Goal: Use online tool/utility

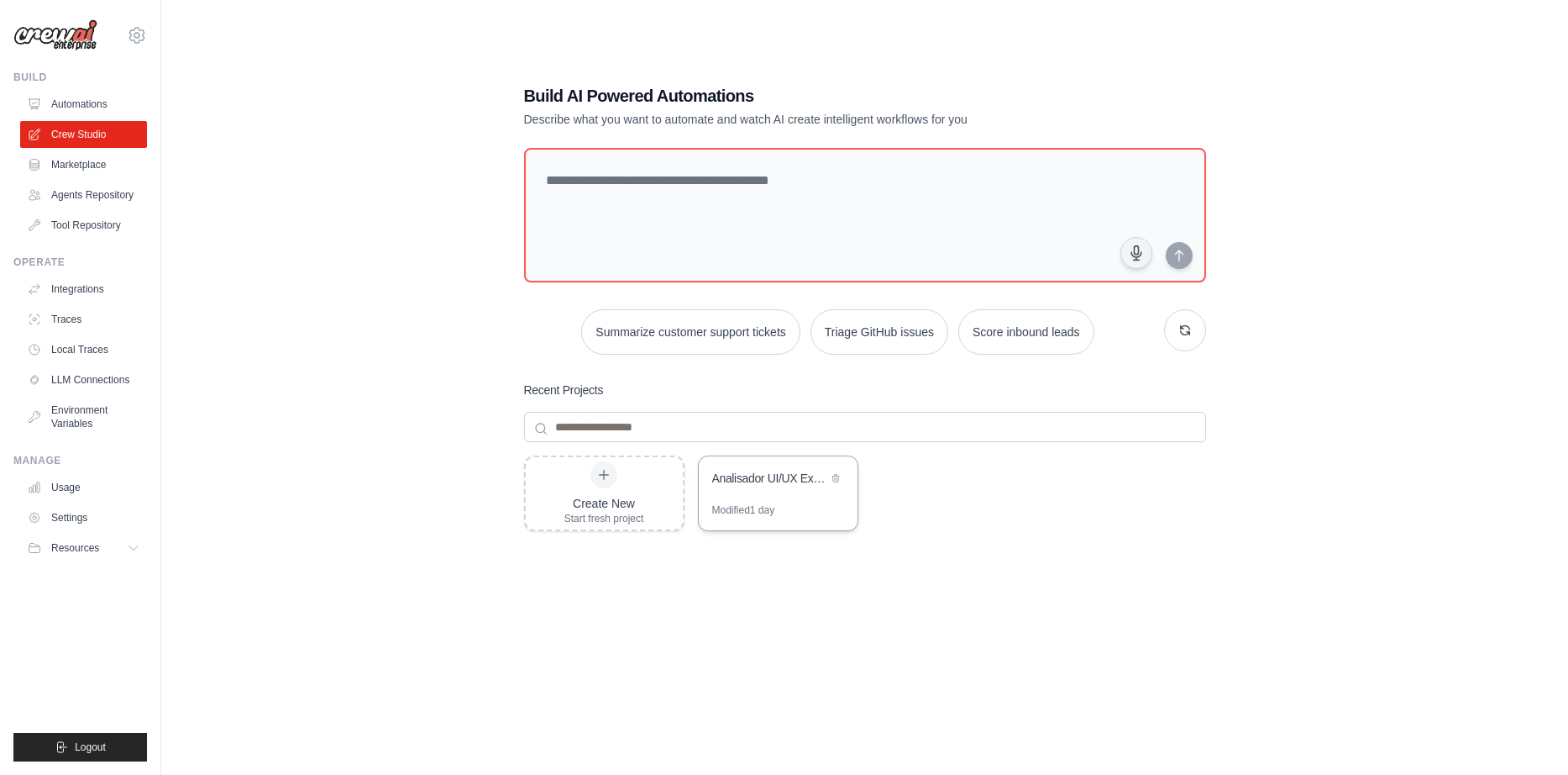
click at [793, 470] on div "Analisador UI/UX Expert - Sistema de Melhorias de Interface" at bounding box center [770, 479] width 115 height 17
drag, startPoint x: 806, startPoint y: 498, endPoint x: 1202, endPoint y: 482, distance: 396.3
click at [760, 484] on div "Analisador UI/UX Expert - Sistema de Melhorias de Interface" at bounding box center [770, 479] width 115 height 17
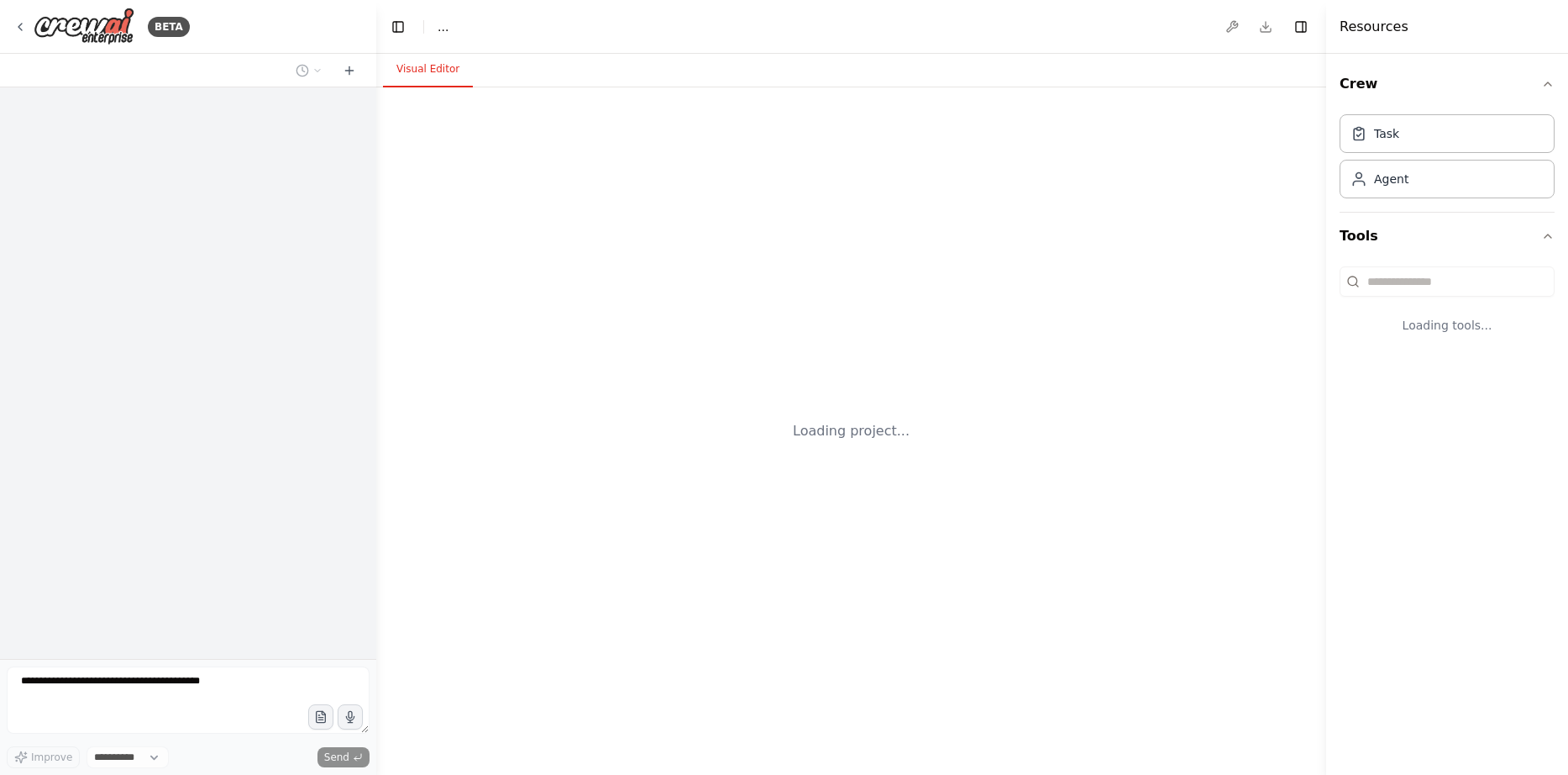
select select "****"
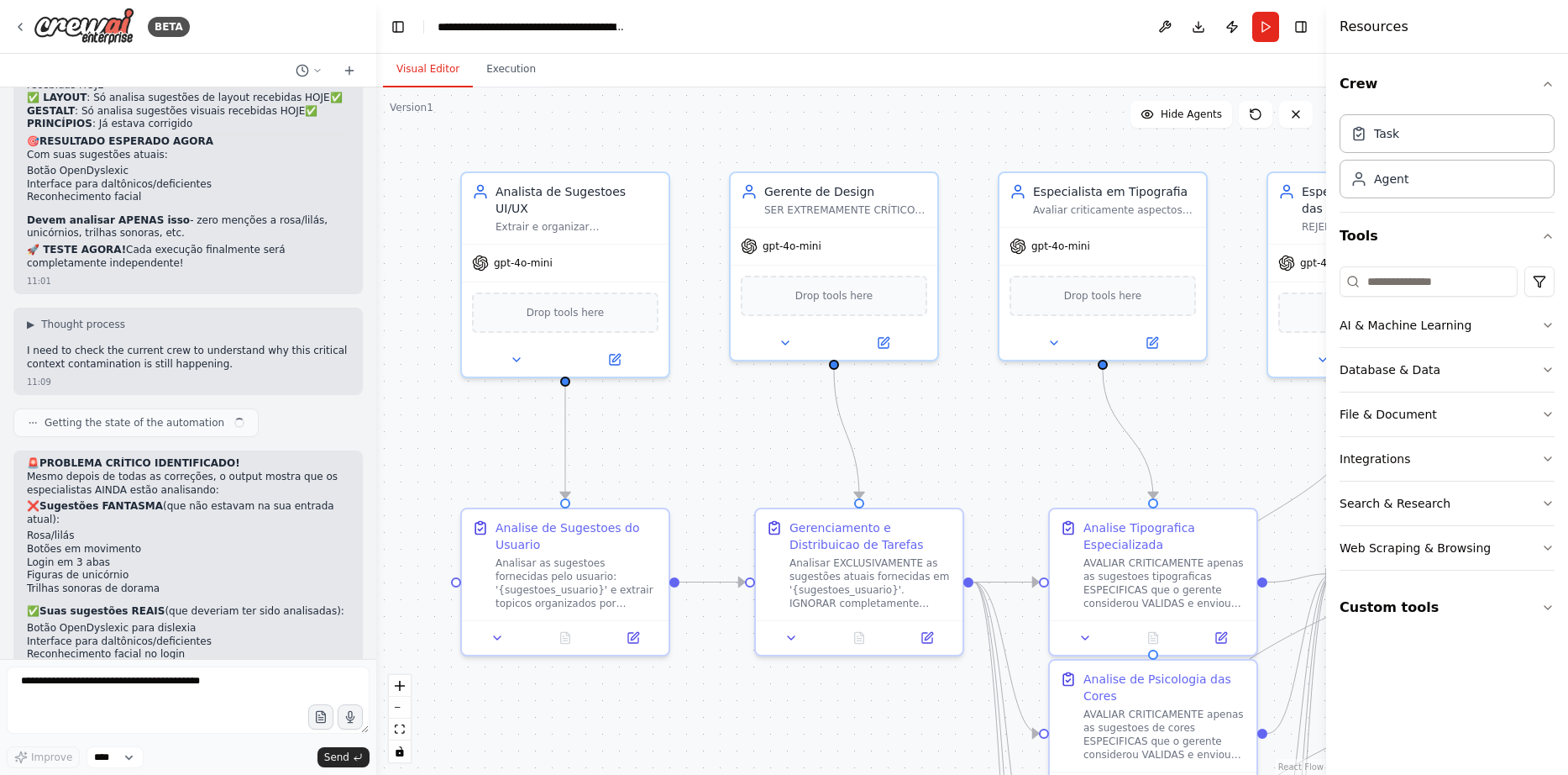
scroll to position [17341, 0]
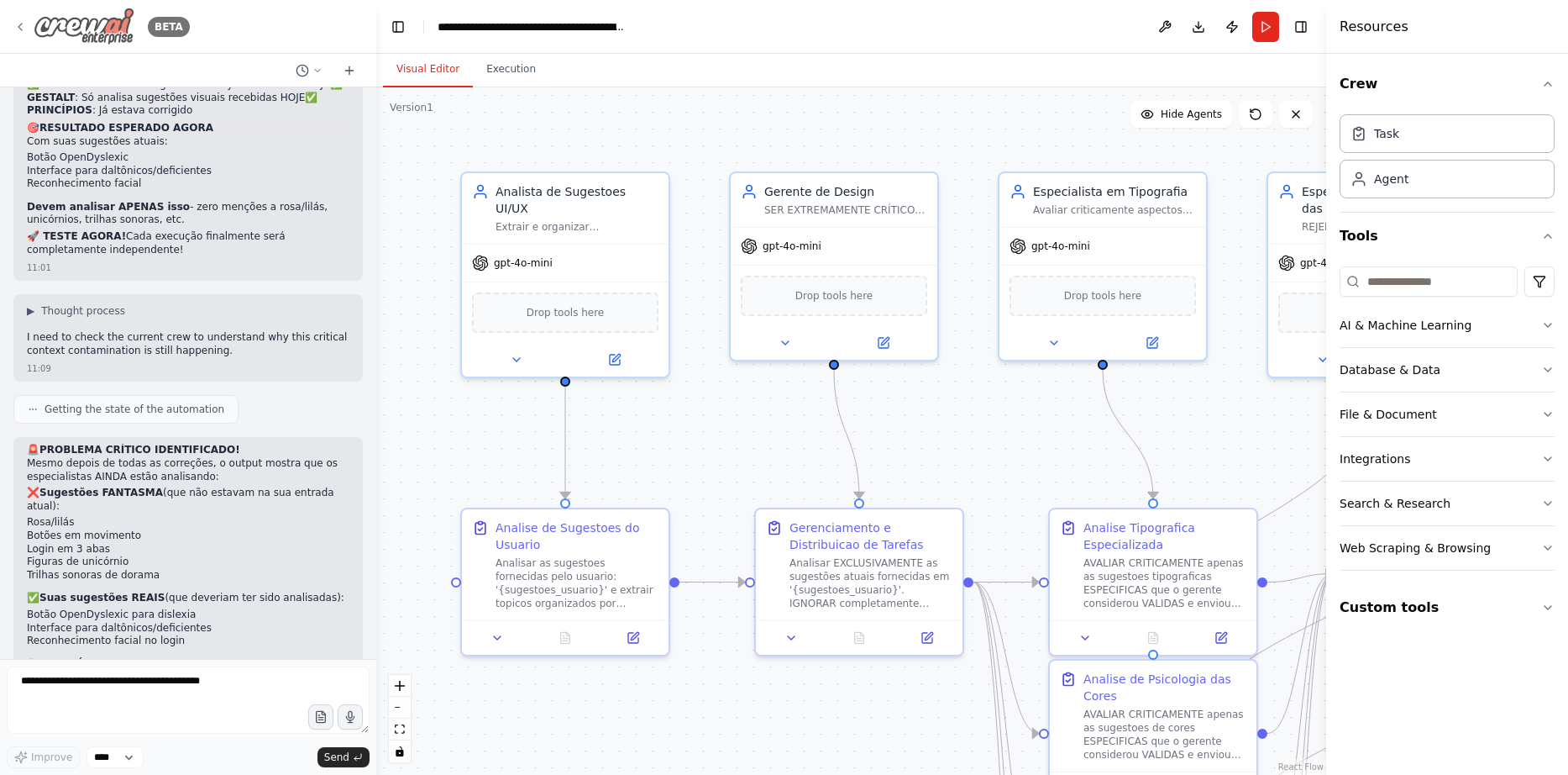
click at [105, 30] on img at bounding box center [84, 26] width 101 height 38
